Goal: Find contact information: Find contact information

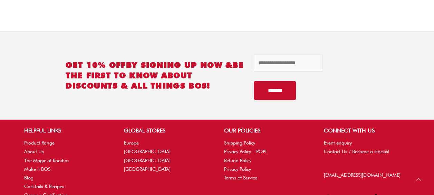
scroll to position [1615, 0]
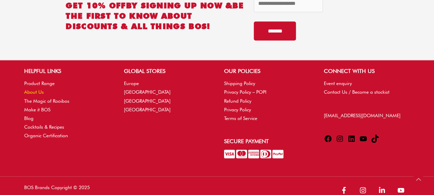
click at [33, 89] on link "About Us" at bounding box center [34, 92] width 20 height 6
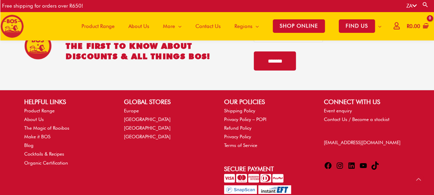
scroll to position [1099, 0]
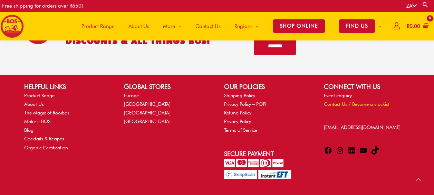
click at [344, 101] on link "Contact Us / Become a stockist" at bounding box center [357, 104] width 66 height 6
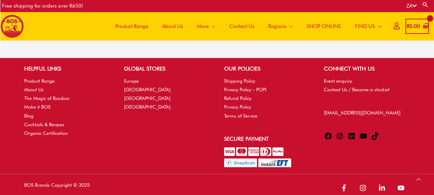
scroll to position [451, 0]
